Goal: Information Seeking & Learning: Learn about a topic

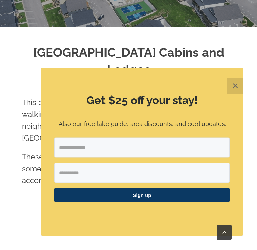
click at [235, 94] on button "✕" at bounding box center [235, 86] width 16 height 16
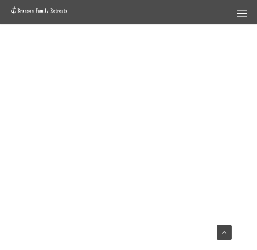
scroll to position [475, 0]
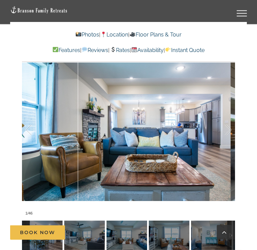
scroll to position [517, 0]
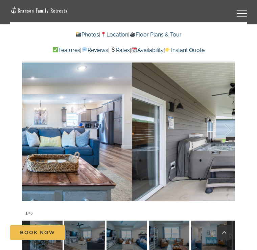
click at [228, 115] on div at bounding box center [220, 130] width 21 height 42
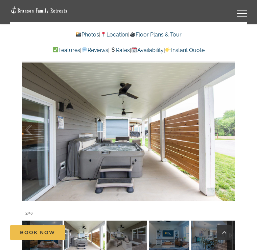
click at [230, 120] on div at bounding box center [220, 130] width 21 height 42
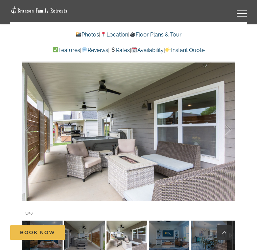
click at [228, 118] on div at bounding box center [220, 130] width 21 height 42
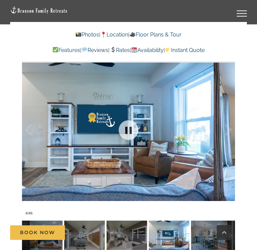
click at [227, 119] on div at bounding box center [220, 130] width 21 height 42
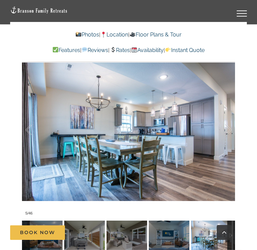
click at [226, 118] on div at bounding box center [220, 130] width 21 height 42
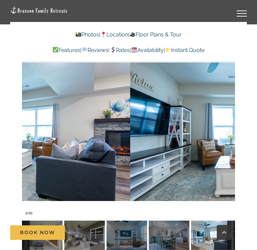
click at [228, 116] on div at bounding box center [220, 130] width 21 height 42
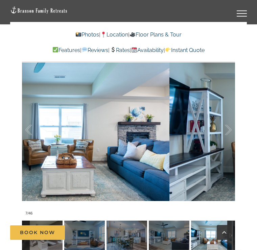
click at [229, 118] on div at bounding box center [220, 130] width 21 height 42
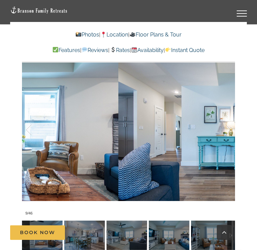
click at [227, 118] on div at bounding box center [220, 130] width 21 height 42
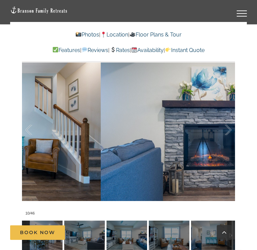
click at [228, 117] on div at bounding box center [220, 130] width 21 height 42
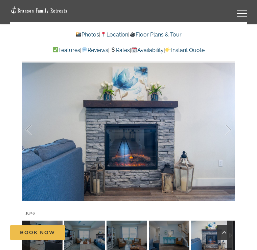
click at [226, 122] on div at bounding box center [220, 130] width 21 height 42
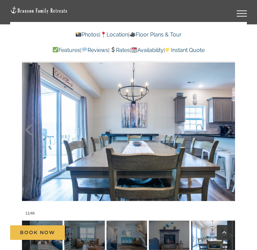
click at [227, 120] on div at bounding box center [220, 130] width 21 height 42
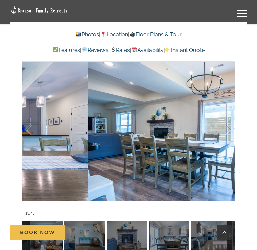
click at [228, 117] on div at bounding box center [220, 130] width 21 height 42
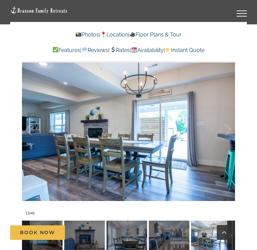
click at [227, 120] on div at bounding box center [220, 130] width 21 height 42
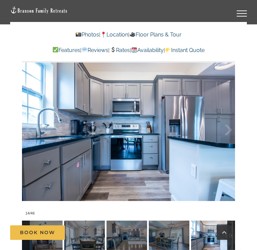
click at [227, 117] on div at bounding box center [220, 130] width 21 height 42
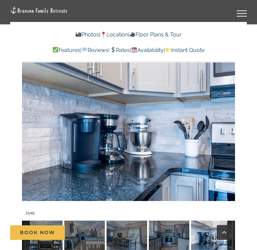
click at [226, 118] on div at bounding box center [220, 130] width 21 height 42
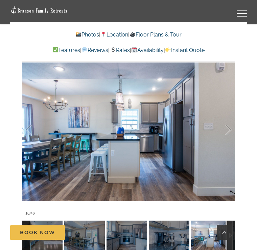
click at [229, 116] on div at bounding box center [220, 130] width 21 height 42
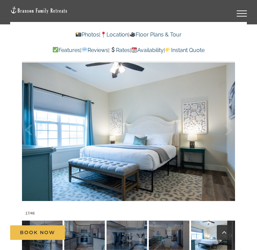
click at [226, 118] on div at bounding box center [220, 130] width 21 height 42
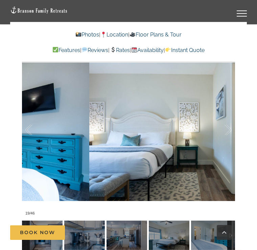
click at [226, 121] on div at bounding box center [220, 130] width 21 height 42
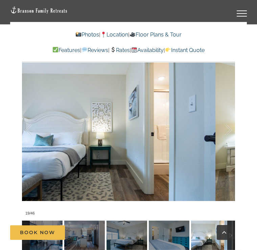
click at [230, 119] on div at bounding box center [220, 130] width 21 height 42
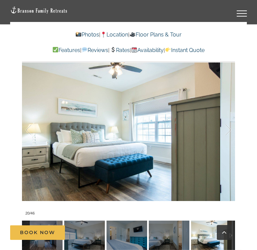
click at [228, 119] on div at bounding box center [220, 130] width 21 height 42
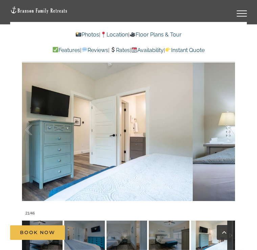
click at [230, 119] on div at bounding box center [220, 130] width 21 height 42
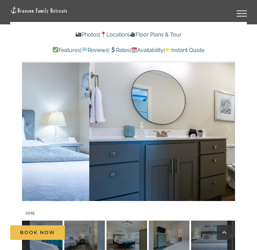
click at [227, 118] on div at bounding box center [220, 130] width 21 height 42
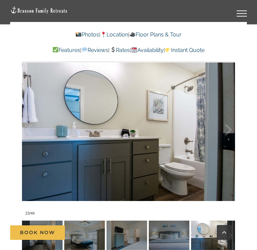
click at [227, 121] on div at bounding box center [220, 130] width 21 height 42
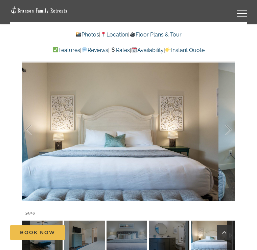
click at [230, 119] on div at bounding box center [220, 130] width 21 height 42
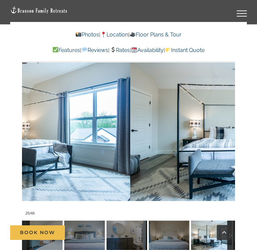
click at [230, 121] on div at bounding box center [220, 130] width 21 height 42
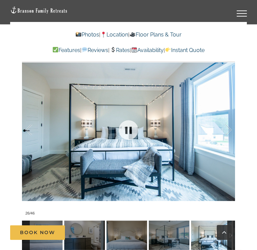
click at [226, 122] on div at bounding box center [220, 130] width 21 height 42
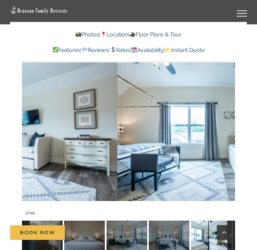
click at [226, 118] on div at bounding box center [220, 130] width 21 height 42
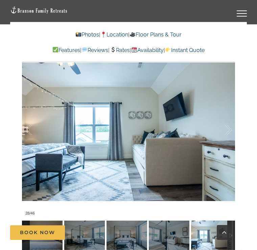
click at [231, 116] on div at bounding box center [220, 130] width 21 height 42
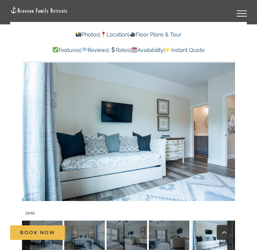
click at [231, 117] on div at bounding box center [220, 130] width 21 height 42
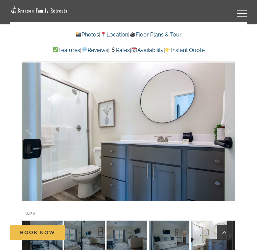
click at [224, 119] on div at bounding box center [220, 130] width 21 height 42
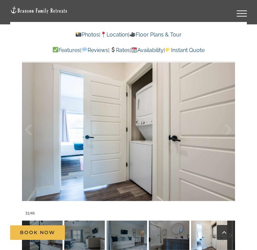
click at [231, 117] on div at bounding box center [220, 130] width 21 height 42
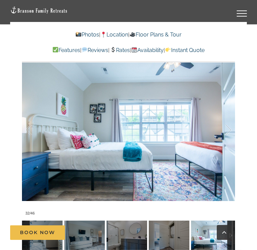
click at [230, 118] on div at bounding box center [220, 130] width 21 height 42
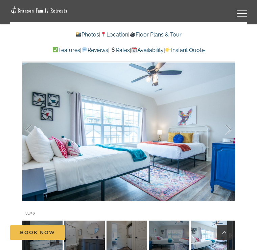
click at [230, 118] on div at bounding box center [220, 130] width 21 height 42
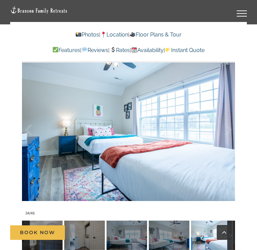
click at [228, 118] on div at bounding box center [220, 130] width 21 height 42
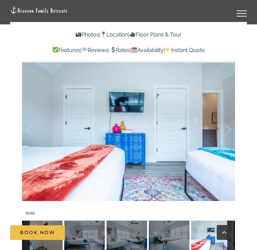
click at [231, 113] on div at bounding box center [220, 130] width 21 height 42
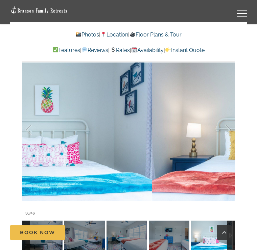
click at [230, 117] on div at bounding box center [220, 130] width 21 height 42
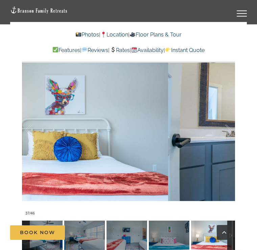
click at [230, 115] on div at bounding box center [220, 130] width 21 height 42
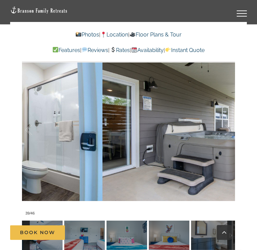
click at [227, 118] on div at bounding box center [220, 130] width 21 height 42
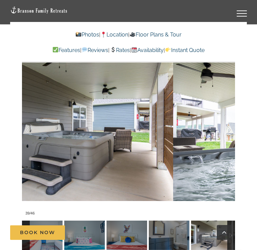
click at [228, 119] on div at bounding box center [220, 130] width 21 height 42
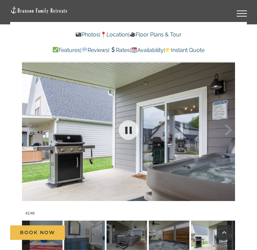
click at [228, 118] on div at bounding box center [220, 130] width 21 height 42
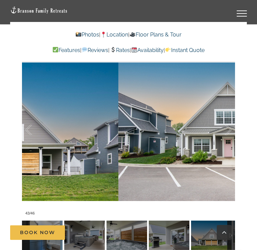
click at [226, 120] on div at bounding box center [220, 130] width 21 height 42
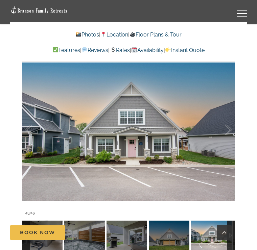
click at [229, 118] on div at bounding box center [220, 130] width 21 height 42
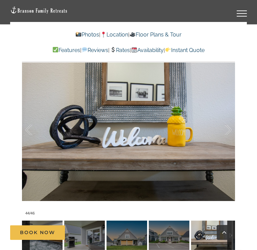
click at [226, 115] on div at bounding box center [220, 130] width 21 height 42
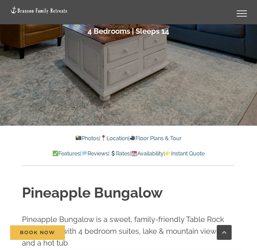
scroll to position [157, 0]
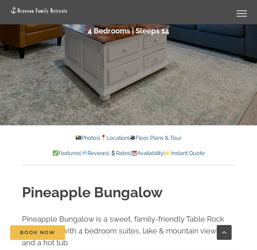
click at [177, 138] on link "Floor Plans & Tour" at bounding box center [155, 138] width 52 height 6
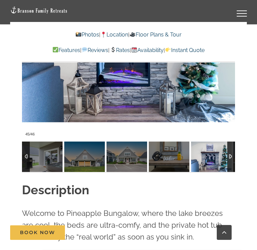
scroll to position [602, 0]
